Goal: Check status: Check status

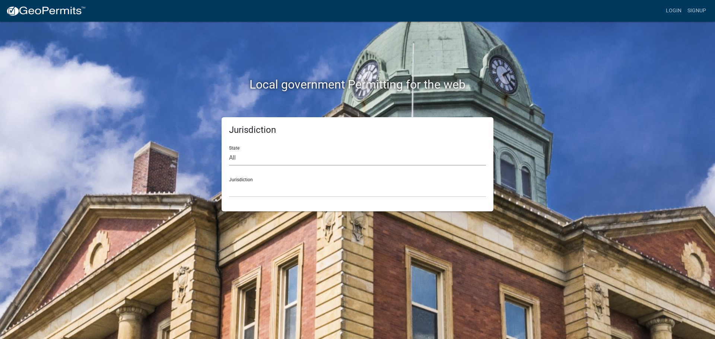
click at [281, 166] on select "All [US_STATE] [US_STATE] [US_STATE] [US_STATE] [US_STATE] [US_STATE] [US_STATE…" at bounding box center [357, 157] width 257 height 15
select select "[US_STATE]"
click at [231, 163] on select "All [US_STATE] [US_STATE] [US_STATE] [US_STATE] [US_STATE] [US_STATE] [US_STATE…" at bounding box center [357, 157] width 257 height 15
click at [274, 197] on select "City of [GEOGRAPHIC_DATA], [US_STATE] City of [GEOGRAPHIC_DATA], [US_STATE] Cit…" at bounding box center [357, 189] width 257 height 15
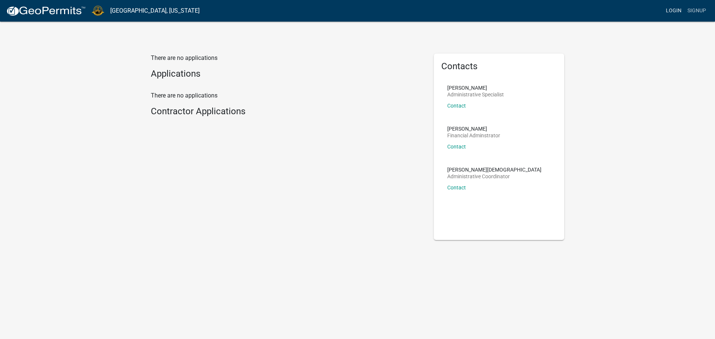
click at [663, 9] on link "Login" at bounding box center [674, 11] width 22 height 14
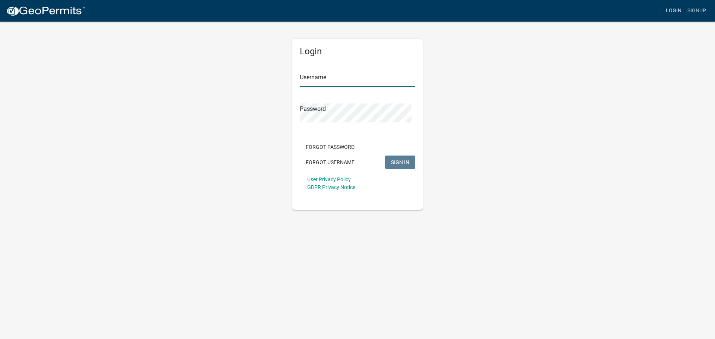
type input "Dyeplumb1600"
click at [402, 165] on span "SIGN IN" at bounding box center [400, 162] width 18 height 6
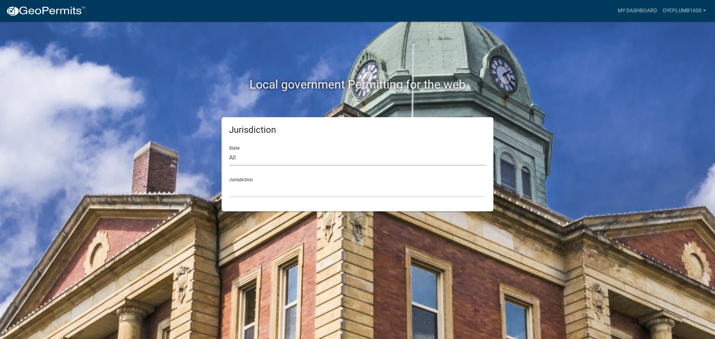
click at [357, 166] on select "All Colorado Georgia Indiana Iowa Kansas Minnesota Ohio South Carolina Wisconsin" at bounding box center [357, 157] width 257 height 15
select select "[US_STATE]"
click at [231, 163] on select "All Colorado Georgia Indiana Iowa Kansas Minnesota Ohio South Carolina Wisconsin" at bounding box center [357, 157] width 257 height 15
click at [273, 197] on select "City of Charlestown, Indiana City of Jeffersonville, Indiana City of Logansport…" at bounding box center [357, 189] width 257 height 15
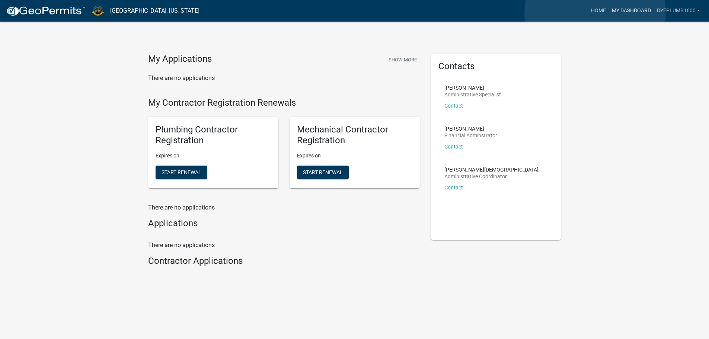
click at [609, 13] on link "My Dashboard" at bounding box center [631, 11] width 45 height 14
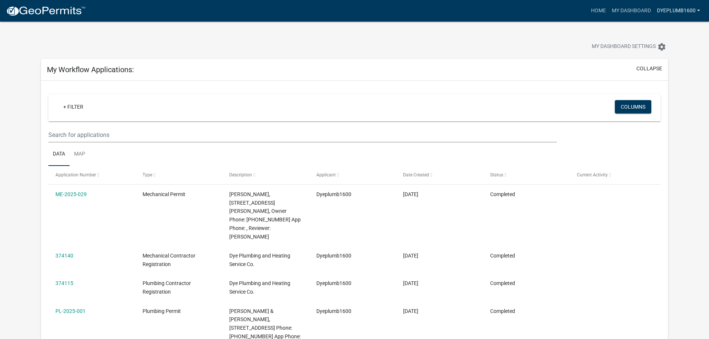
click at [695, 12] on link "Dyeplumb1600" at bounding box center [678, 11] width 49 height 14
click at [457, 38] on div "My Dashboard Settings settings" at bounding box center [354, 39] width 638 height 34
click at [588, 15] on link "Home" at bounding box center [598, 11] width 21 height 14
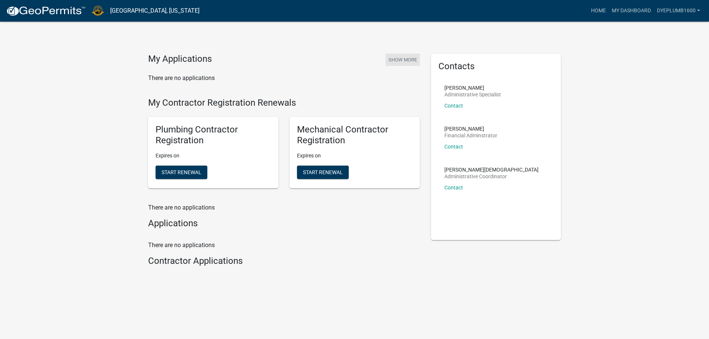
click at [405, 66] on button "Show More" at bounding box center [403, 60] width 34 height 12
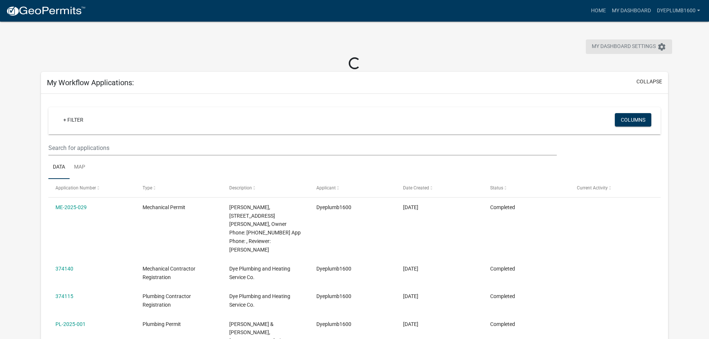
click at [658, 51] on icon "settings" at bounding box center [661, 46] width 9 height 9
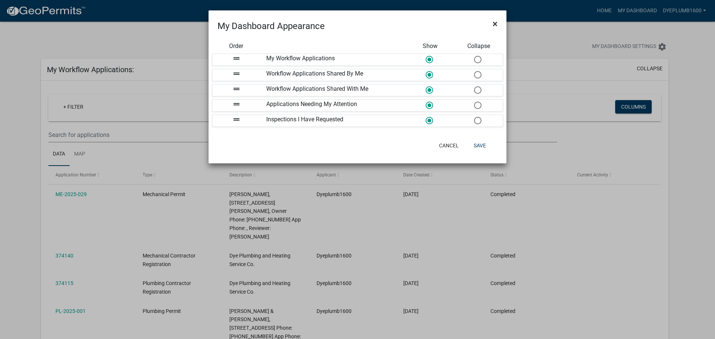
click at [496, 27] on span "×" at bounding box center [495, 24] width 5 height 10
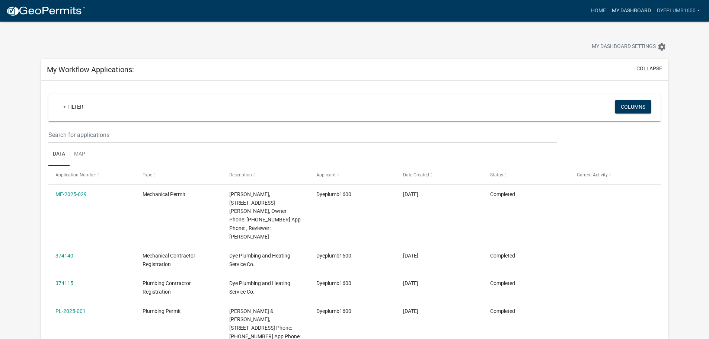
click at [620, 14] on link "My Dashboard" at bounding box center [631, 11] width 45 height 14
click at [656, 13] on link "Dyeplumb1600" at bounding box center [678, 11] width 49 height 14
click at [655, 33] on link "Account" at bounding box center [674, 31] width 60 height 18
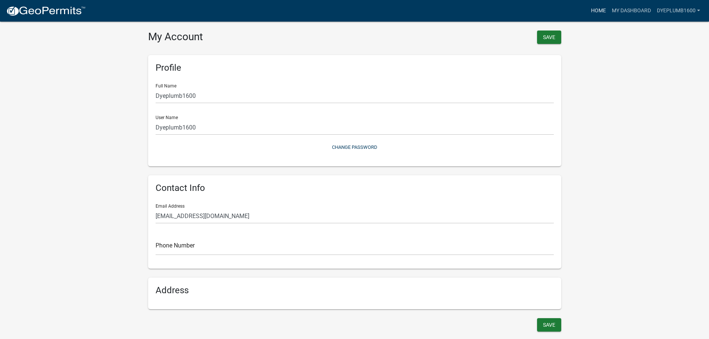
click at [588, 15] on link "Home" at bounding box center [598, 11] width 21 height 14
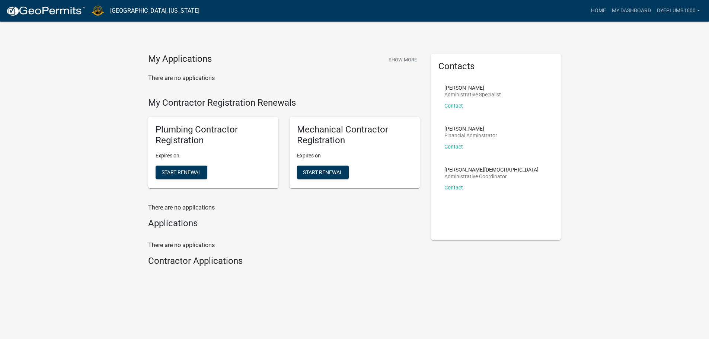
scroll to position [83, 0]
click at [197, 258] on h4 "Contractor Applications" at bounding box center [284, 261] width 272 height 11
click at [192, 218] on h4 "Applications" at bounding box center [284, 223] width 272 height 11
click at [196, 203] on p "There are no applications" at bounding box center [284, 207] width 272 height 9
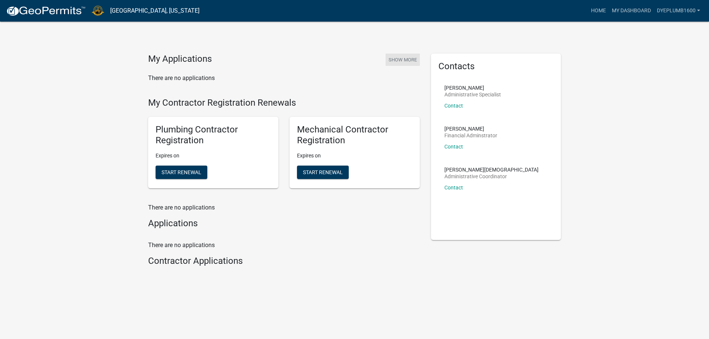
click at [386, 66] on button "Show More" at bounding box center [403, 60] width 34 height 12
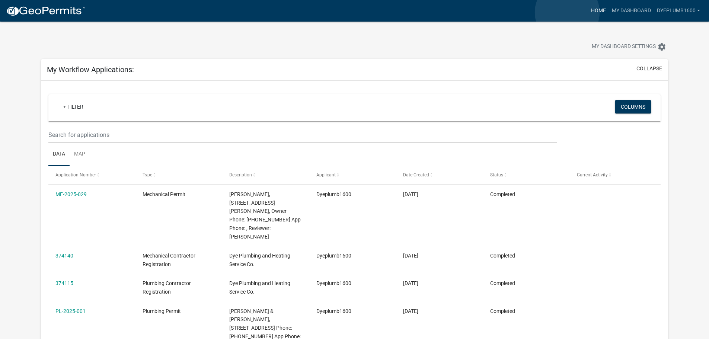
click at [588, 12] on link "Home" at bounding box center [598, 11] width 21 height 14
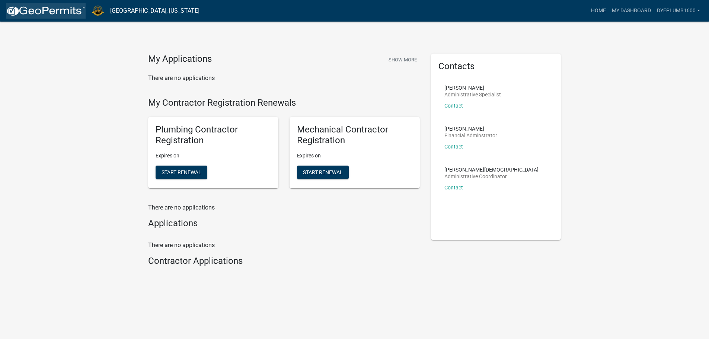
click at [57, 13] on img at bounding box center [46, 11] width 80 height 11
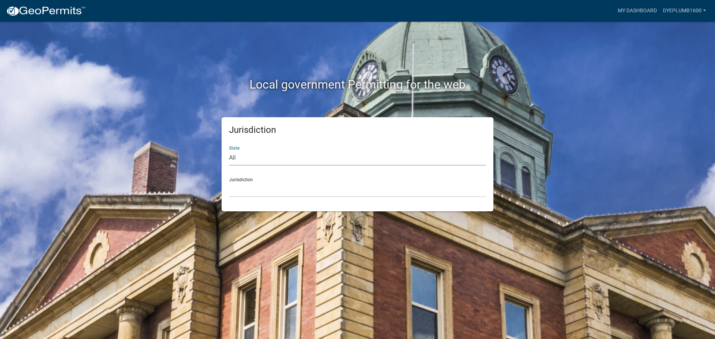
click at [269, 166] on select "All Colorado Georgia Indiana Iowa Kansas Minnesota Ohio South Carolina Wisconsin" at bounding box center [357, 157] width 257 height 15
select select "[US_STATE]"
click at [231, 163] on select "All Colorado Georgia Indiana Iowa Kansas Minnesota Ohio South Carolina Wisconsin" at bounding box center [357, 157] width 257 height 15
click at [263, 197] on div "Jurisdiction City of Charlestown, Indiana City of Jeffersonville, Indiana City …" at bounding box center [357, 185] width 257 height 26
click at [259, 197] on select "City of Charlestown, Indiana City of Jeffersonville, Indiana City of Logansport…" at bounding box center [357, 189] width 257 height 15
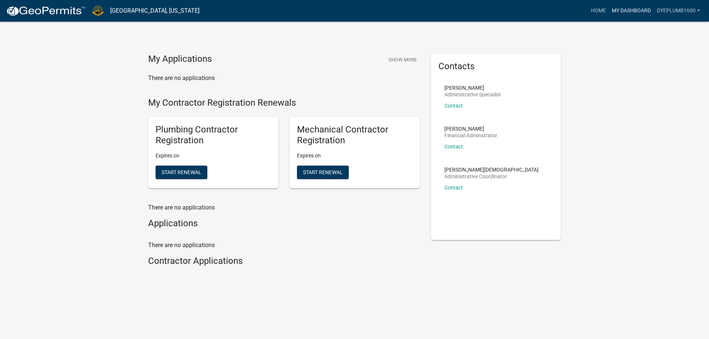
click at [609, 10] on link "My Dashboard" at bounding box center [631, 11] width 45 height 14
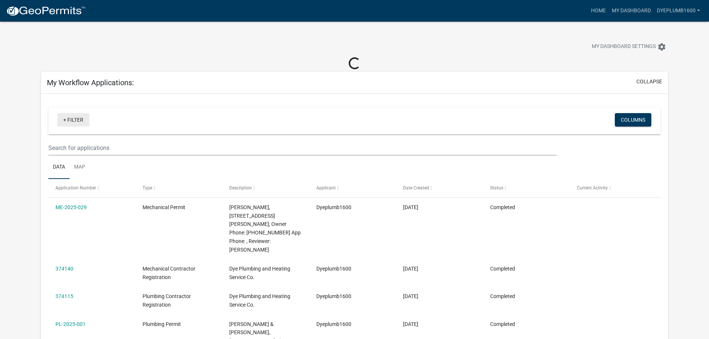
click at [70, 127] on link "+ Filter" at bounding box center [73, 119] width 32 height 13
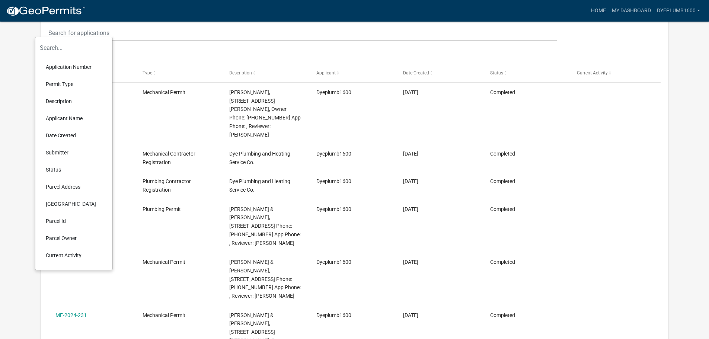
scroll to position [112, 0]
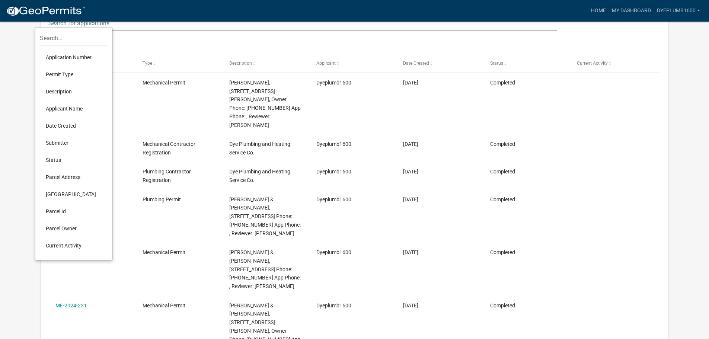
click at [73, 254] on li "Current Activity" at bounding box center [74, 245] width 68 height 17
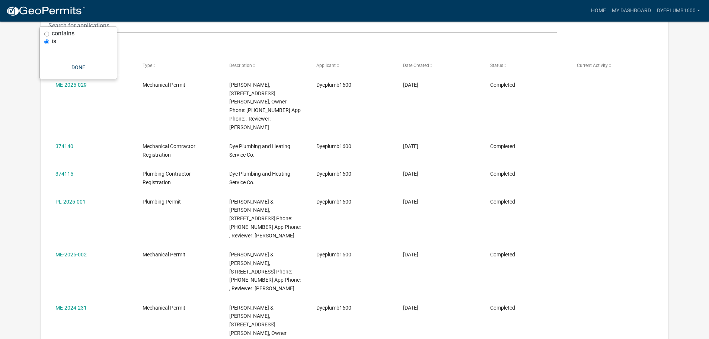
scroll to position [0, 0]
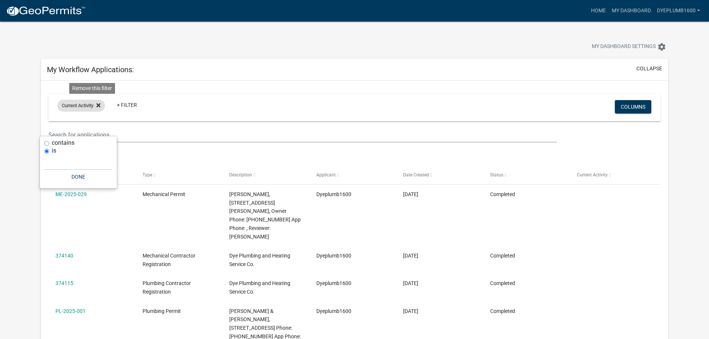
click at [101, 107] on icon at bounding box center [98, 105] width 4 height 4
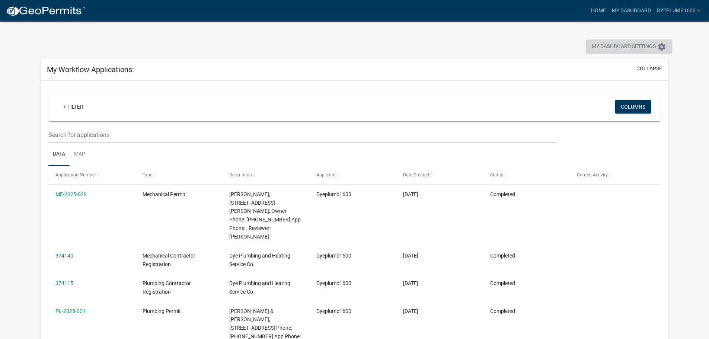
click at [661, 51] on icon "settings" at bounding box center [661, 46] width 9 height 9
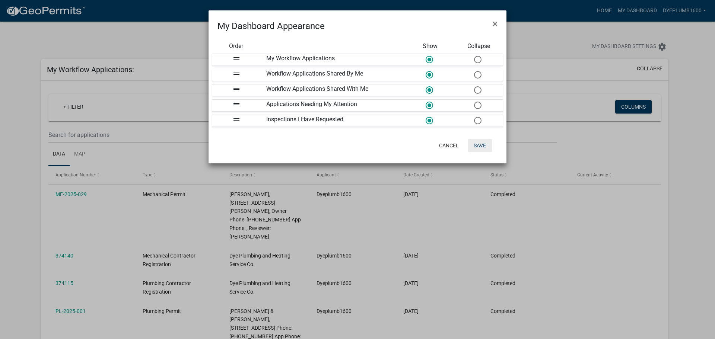
click at [479, 152] on button "Save" at bounding box center [480, 145] width 24 height 13
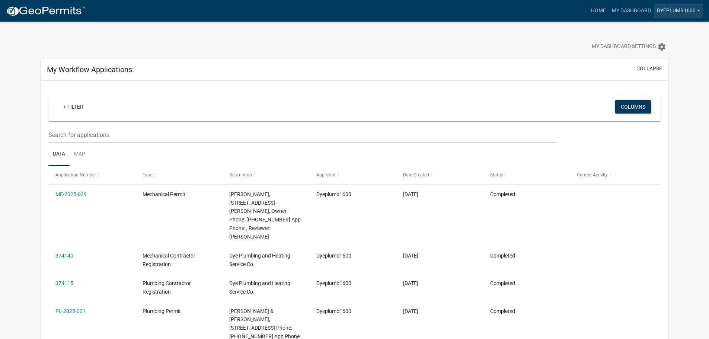
click at [676, 13] on link "Dyeplumb1600" at bounding box center [678, 11] width 49 height 14
click at [658, 38] on link "Account" at bounding box center [674, 31] width 60 height 18
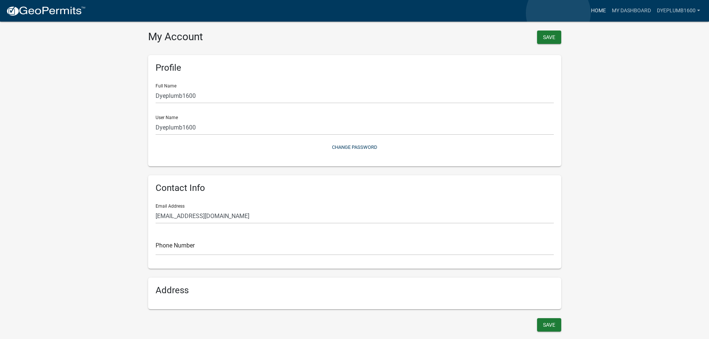
click at [588, 13] on link "Home" at bounding box center [598, 11] width 21 height 14
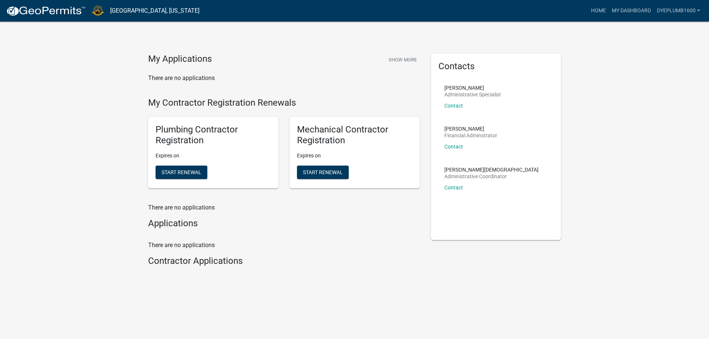
click at [140, 11] on link "[GEOGRAPHIC_DATA], [US_STATE]" at bounding box center [154, 10] width 89 height 13
click at [102, 16] on img at bounding box center [98, 11] width 13 height 10
click at [175, 65] on h4 "My Applications" at bounding box center [180, 59] width 64 height 11
click at [176, 83] on p "There are no applications" at bounding box center [284, 78] width 272 height 9
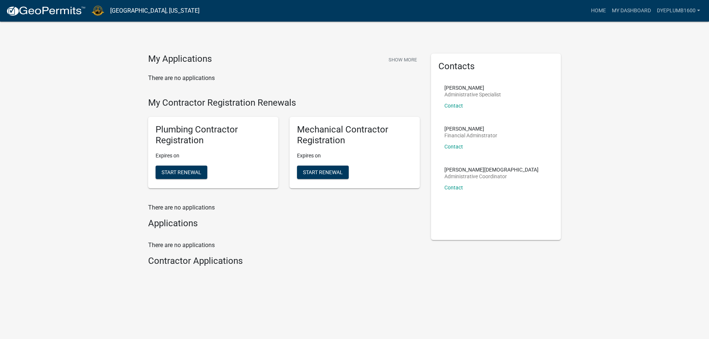
click at [168, 108] on h4 "My Contractor Registration Renewals" at bounding box center [284, 103] width 272 height 11
click at [176, 146] on h5 "Plumbing Contractor Registration" at bounding box center [213, 135] width 115 height 22
click at [323, 146] on h5 "Mechanical Contractor Registration" at bounding box center [354, 135] width 115 height 22
click at [318, 188] on div "Mechanical Contractor Registration Expires on Start Renewal" at bounding box center [355, 152] width 130 height 71
click at [215, 146] on h5 "Plumbing Contractor Registration" at bounding box center [213, 135] width 115 height 22
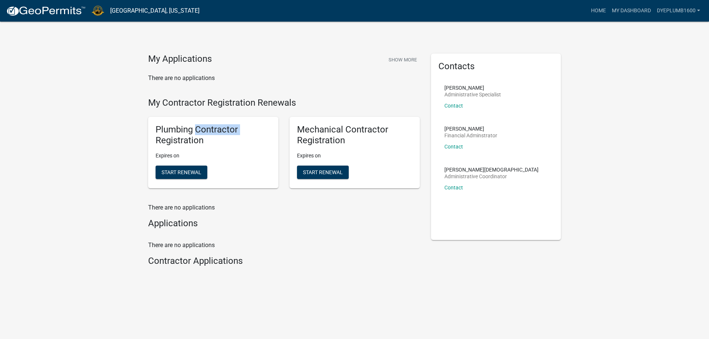
click at [215, 146] on h5 "Plumbing Contractor Registration" at bounding box center [213, 135] width 115 height 22
click at [177, 229] on h4 "Applications" at bounding box center [284, 223] width 272 height 11
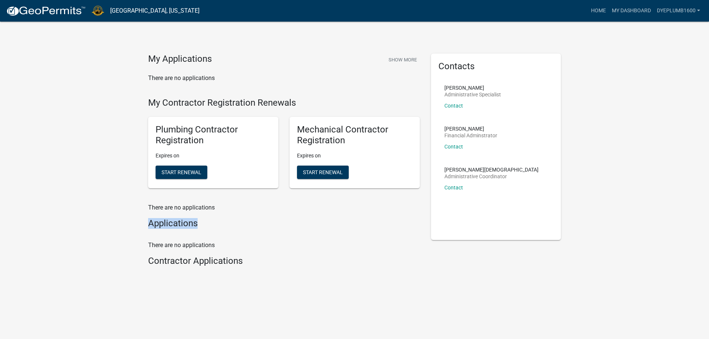
click at [177, 229] on h4 "Applications" at bounding box center [284, 223] width 272 height 11
click at [179, 229] on h4 "Applications" at bounding box center [284, 223] width 272 height 11
click at [180, 212] on p "There are no applications" at bounding box center [284, 207] width 272 height 9
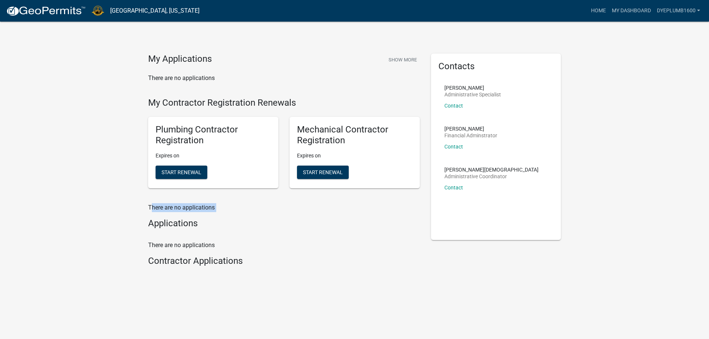
click at [180, 212] on p "There are no applications" at bounding box center [284, 207] width 272 height 9
click at [588, 15] on link "Home" at bounding box center [598, 11] width 21 height 14
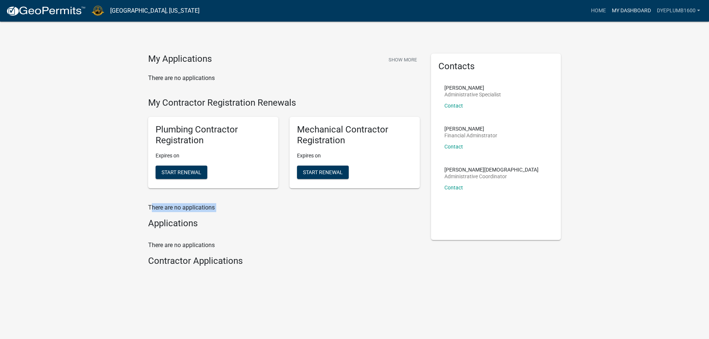
click at [609, 11] on link "My Dashboard" at bounding box center [631, 11] width 45 height 14
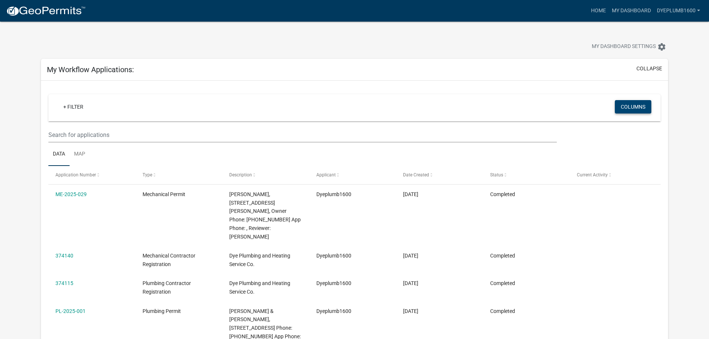
click at [620, 114] on button "Columns" at bounding box center [633, 106] width 36 height 13
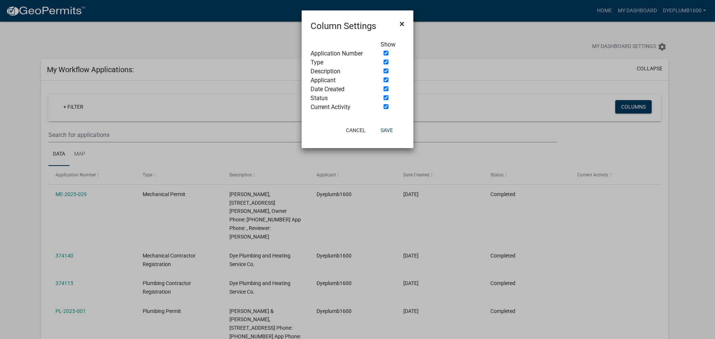
click at [405, 29] on button "×" at bounding box center [402, 23] width 17 height 21
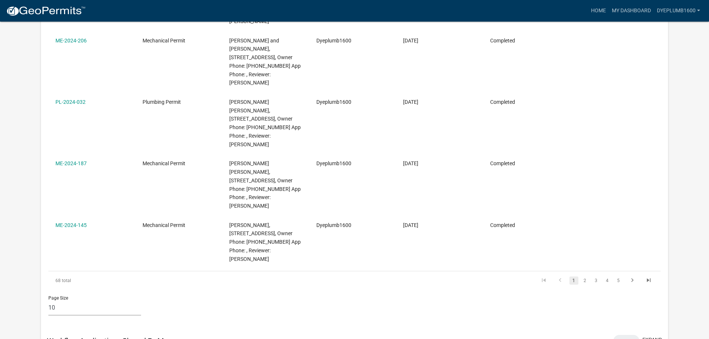
scroll to position [558, 0]
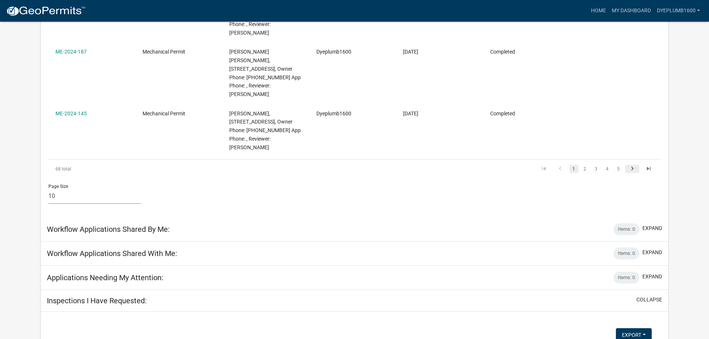
click at [629, 173] on icon "go to next page" at bounding box center [633, 169] width 10 height 9
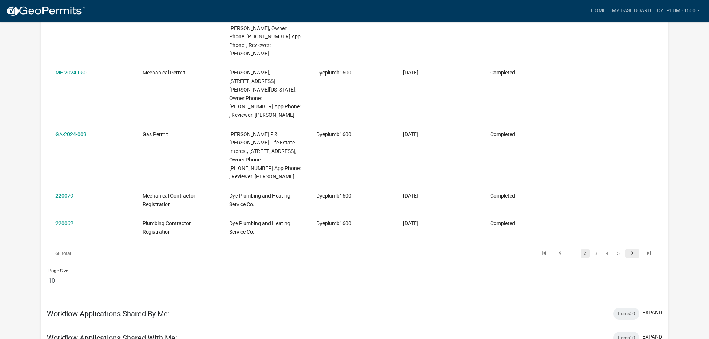
click at [630, 250] on icon "go to next page" at bounding box center [633, 254] width 10 height 9
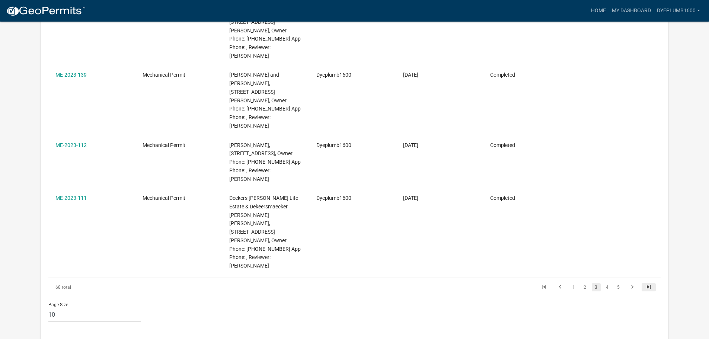
click at [646, 284] on icon "go to last page" at bounding box center [649, 288] width 10 height 9
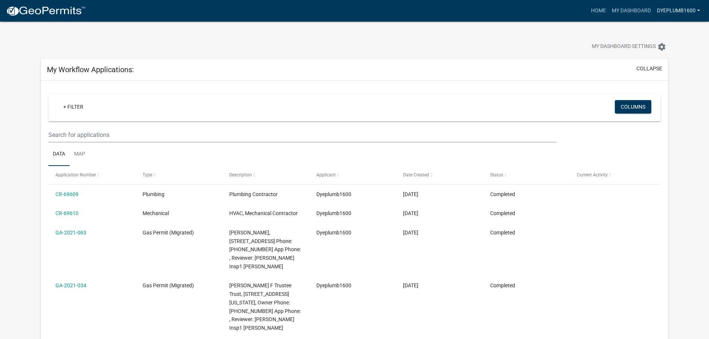
click at [672, 13] on link "Dyeplumb1600" at bounding box center [678, 11] width 49 height 14
click at [474, 50] on div "My Dashboard Settings settings" at bounding box center [541, 47] width 266 height 16
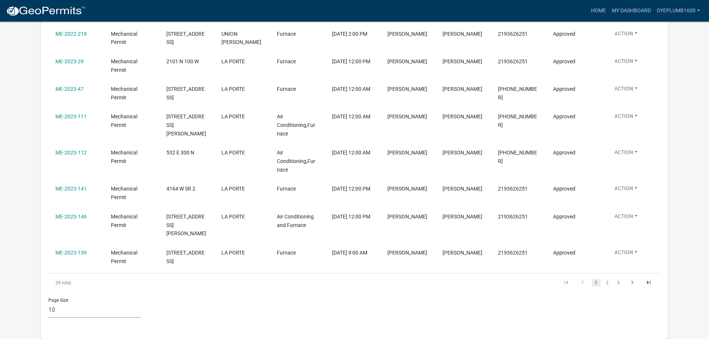
scroll to position [987, 0]
click at [648, 279] on icon "go to last page" at bounding box center [649, 283] width 10 height 9
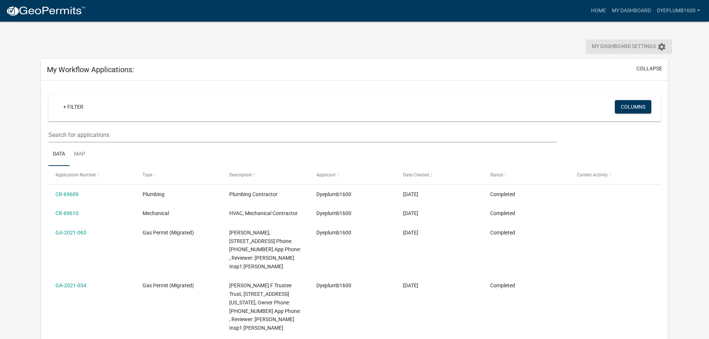
click at [592, 48] on span "My Dashboard Settings" at bounding box center [624, 46] width 64 height 9
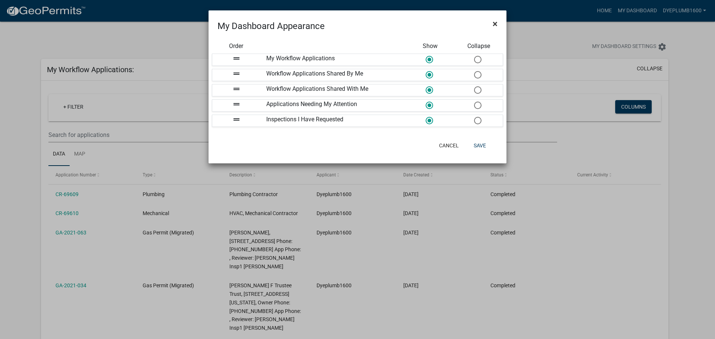
click at [494, 26] on span "×" at bounding box center [495, 24] width 5 height 10
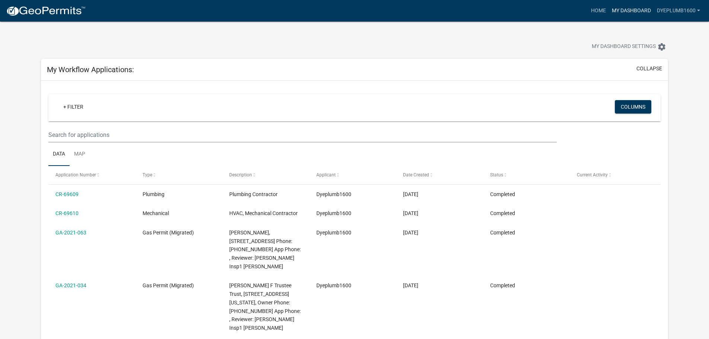
click at [609, 12] on link "My Dashboard" at bounding box center [631, 11] width 45 height 14
click at [588, 14] on link "Home" at bounding box center [598, 11] width 21 height 14
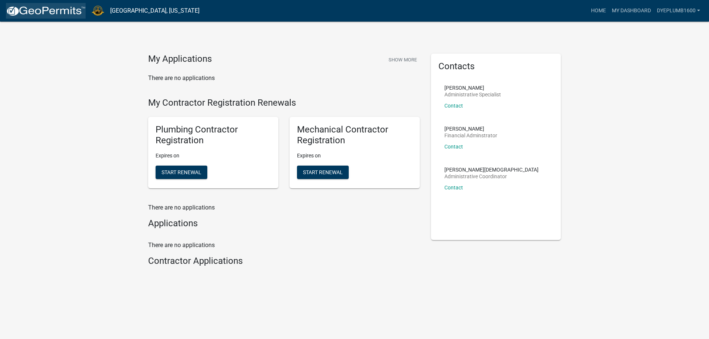
click at [57, 12] on img at bounding box center [46, 11] width 80 height 11
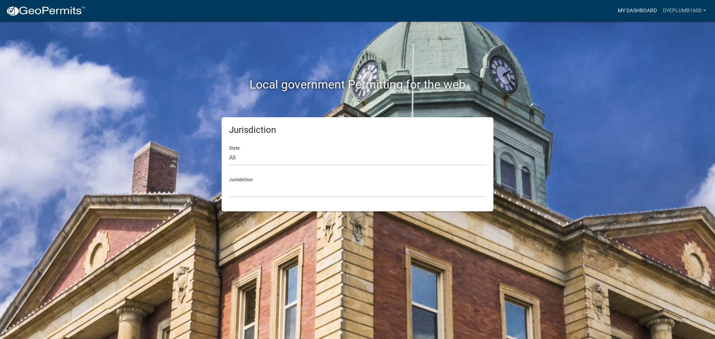
click at [615, 15] on link "My Dashboard" at bounding box center [637, 11] width 45 height 14
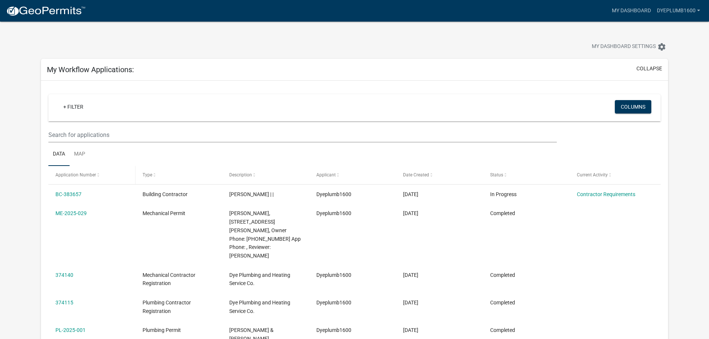
click at [88, 178] on span "Application Number" at bounding box center [75, 174] width 41 height 5
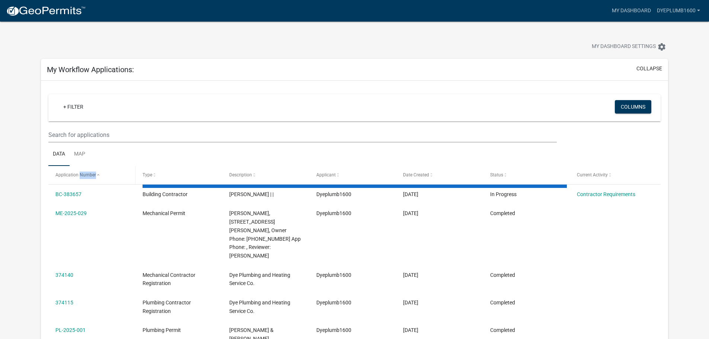
click at [88, 178] on span "Application Number" at bounding box center [75, 174] width 41 height 5
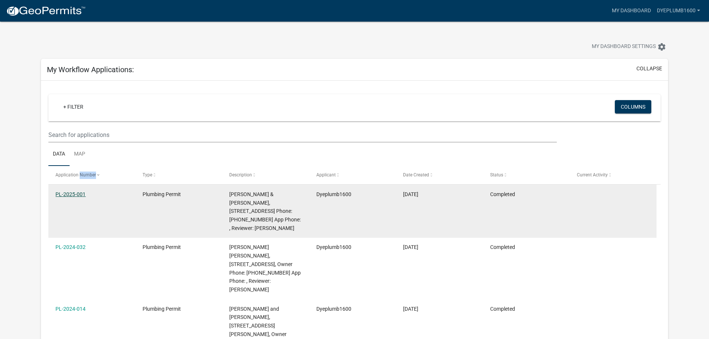
click at [76, 197] on link "PL-2025-001" at bounding box center [70, 194] width 30 height 6
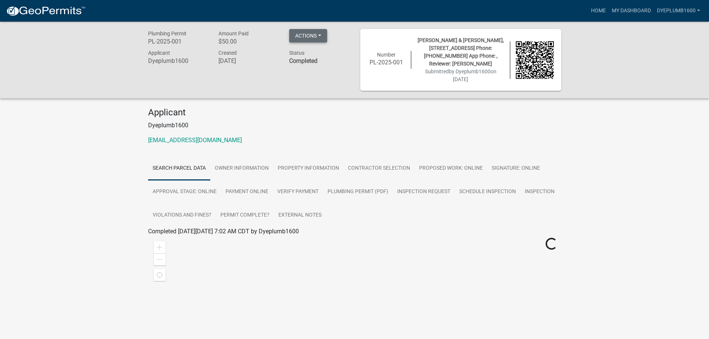
click at [327, 37] on button "Actions" at bounding box center [308, 35] width 38 height 13
click at [109, 66] on div "Plumbing Permit PL-2025-001 Amount Paid $50.00 Actions View receipt Printer Fri…" at bounding box center [354, 60] width 709 height 77
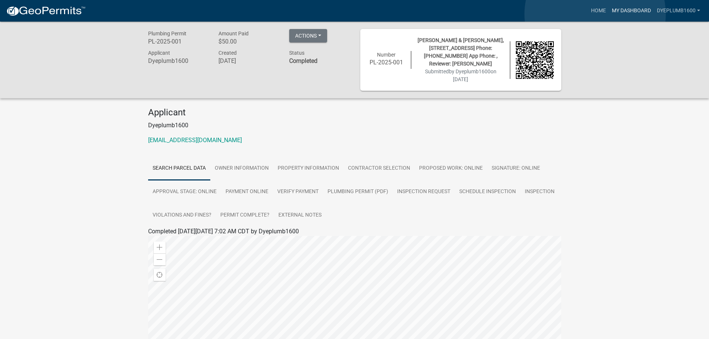
click at [609, 14] on link "My Dashboard" at bounding box center [631, 11] width 45 height 14
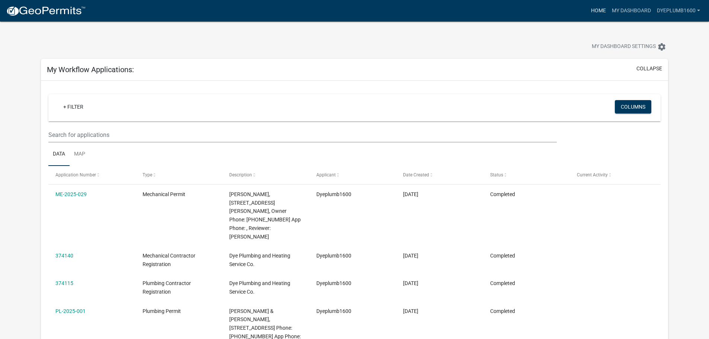
click at [588, 6] on link "Home" at bounding box center [598, 11] width 21 height 14
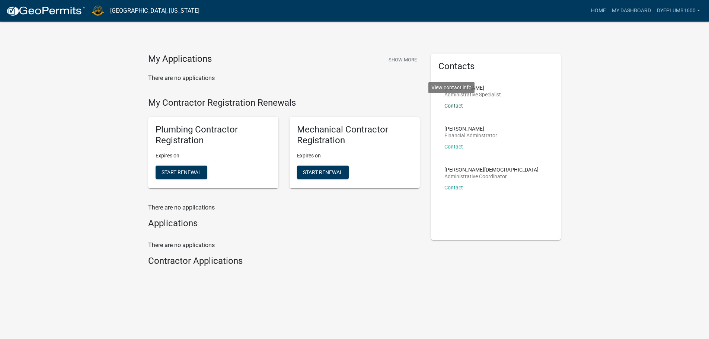
click at [461, 109] on link "Contact" at bounding box center [454, 106] width 19 height 6
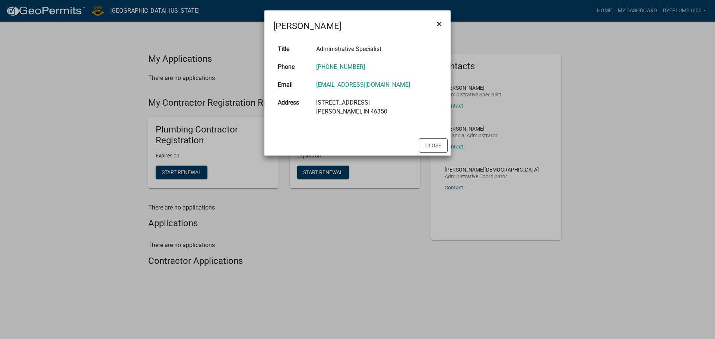
click at [439, 26] on span "×" at bounding box center [439, 24] width 5 height 10
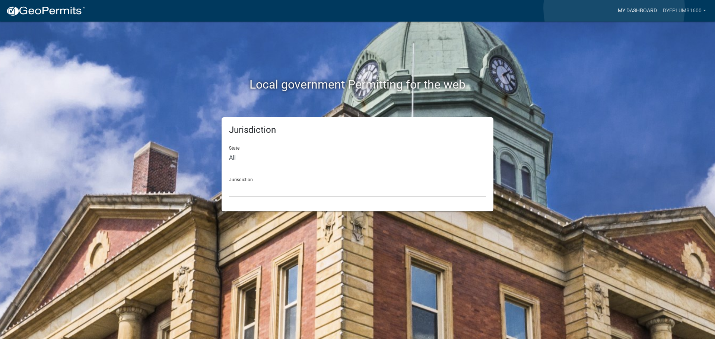
click at [615, 8] on link "My Dashboard" at bounding box center [637, 11] width 45 height 14
